Goal: Information Seeking & Learning: Learn about a topic

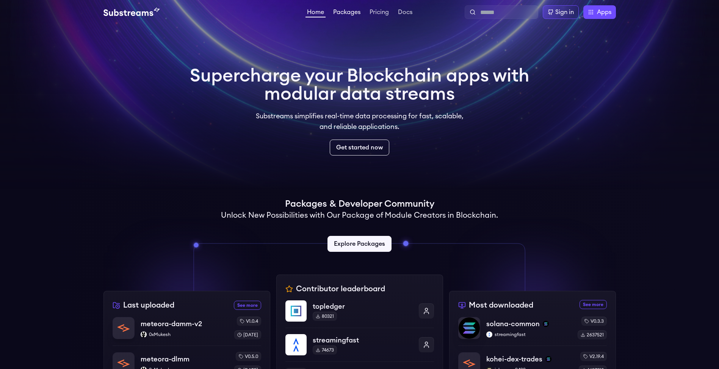
click at [358, 14] on link "Packages" at bounding box center [347, 13] width 30 height 8
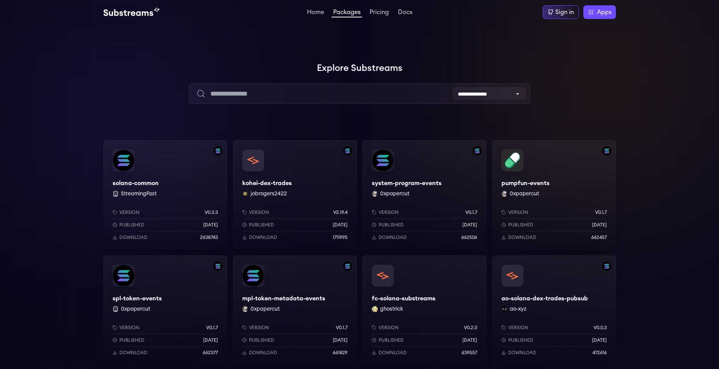
click at [366, 82] on div "**********" at bounding box center [360, 82] width 513 height 43
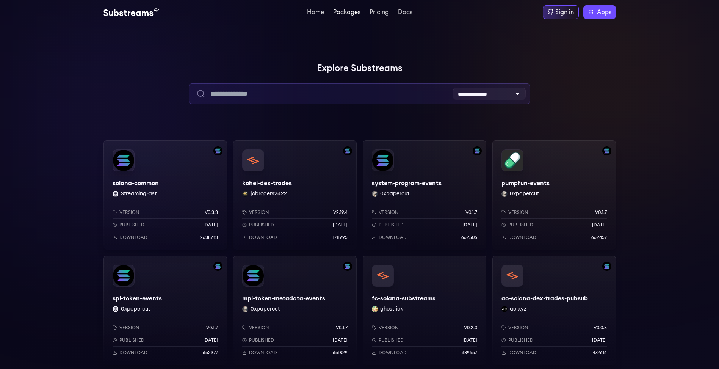
click at [361, 89] on input "text" at bounding box center [360, 93] width 342 height 20
click at [356, 96] on input "text" at bounding box center [360, 93] width 342 height 20
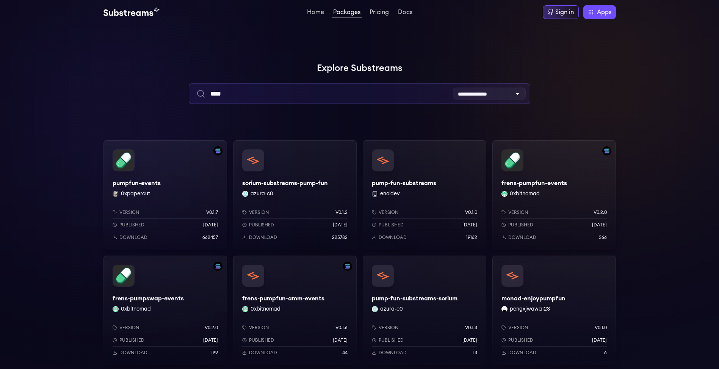
type input "****"
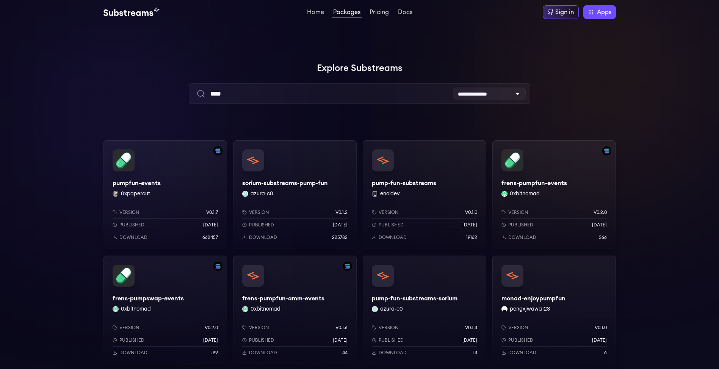
click at [173, 201] on div "Version v0.1.7 Published [DATE] Download 662457" at bounding box center [166, 223] width 124 height 52
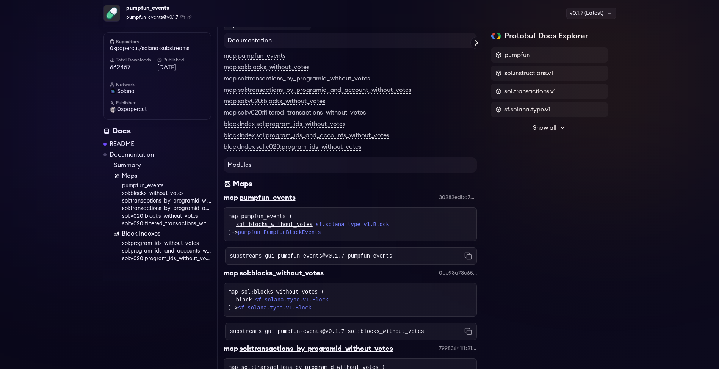
scroll to position [137, 0]
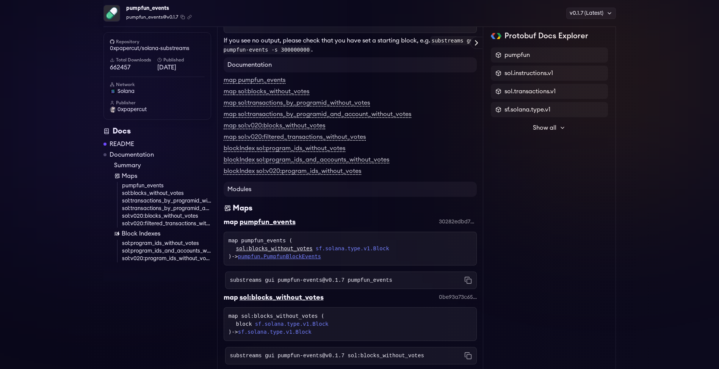
click at [312, 257] on link "pumpfun.PumpfunBlockEvents" at bounding box center [279, 256] width 83 height 6
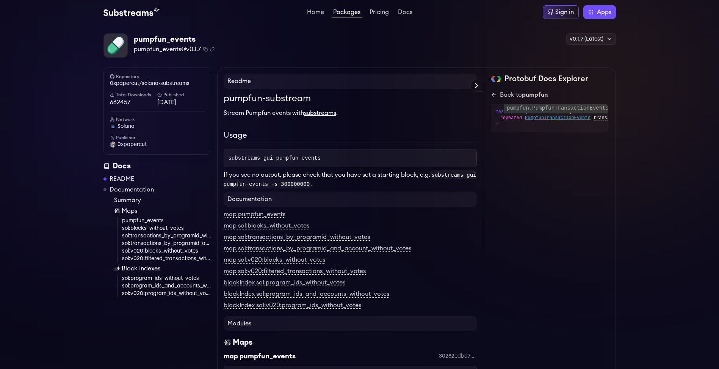
click at [555, 118] on span "PumpfunTransactionEvents" at bounding box center [558, 118] width 66 height 6
click at [549, 124] on span "PumpfunEvent" at bounding box center [541, 124] width 33 height 6
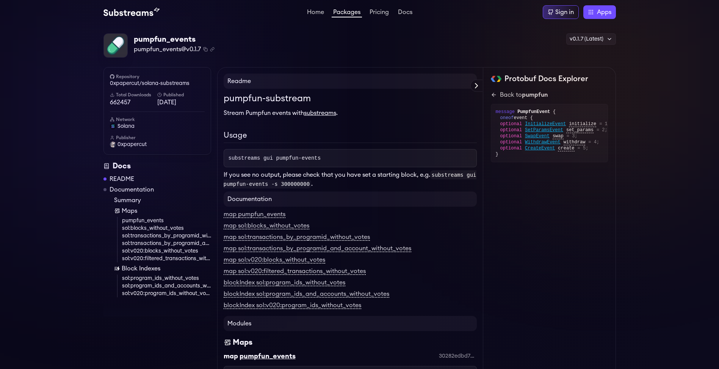
click at [440, 42] on div "pumpfun_events pumpfun_events@v0.1.7 Copied! Copied! v0.1.7 (Latest) v0.1.7 (La…" at bounding box center [360, 45] width 513 height 25
